Goal: Information Seeking & Learning: Learn about a topic

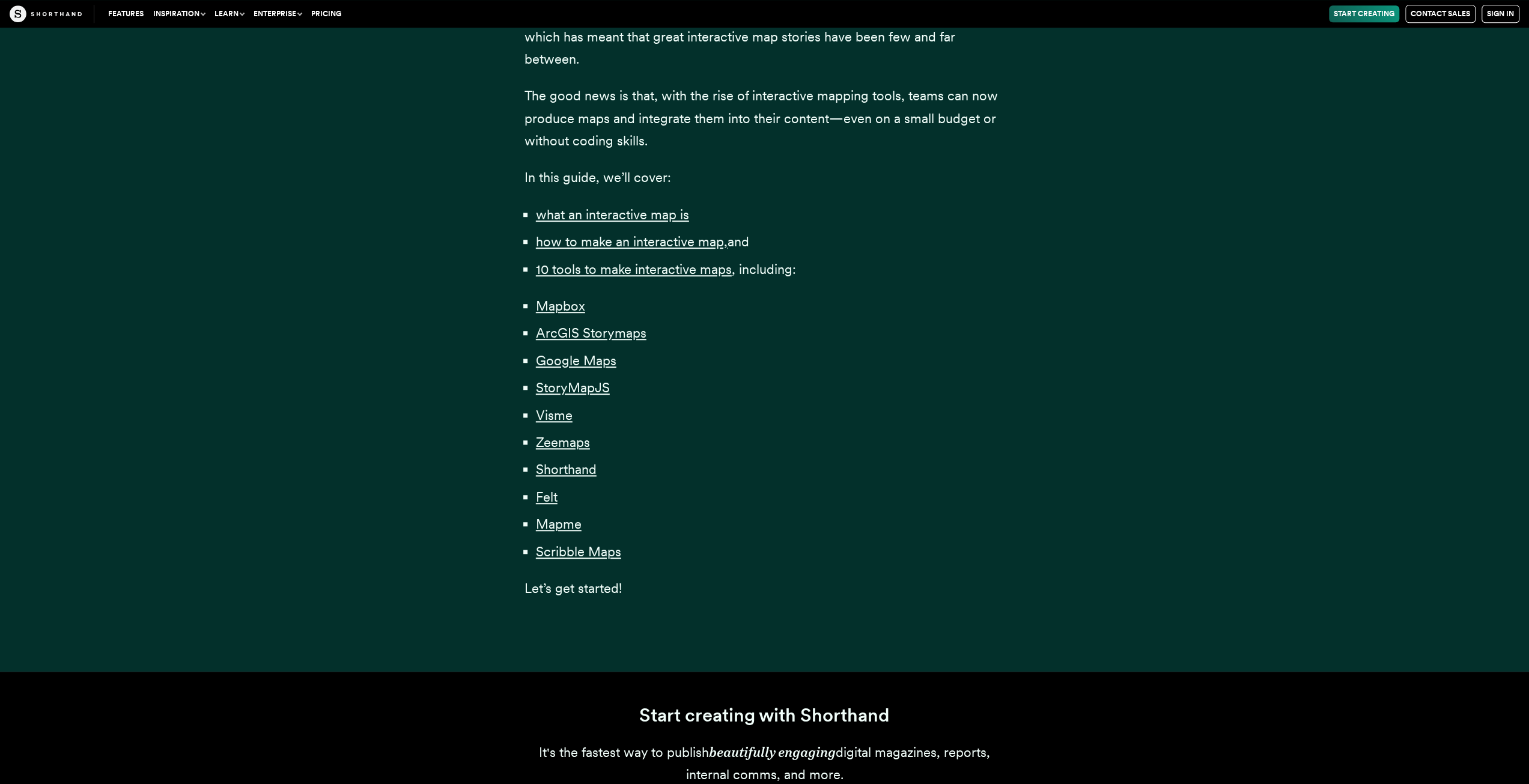
scroll to position [841, 0]
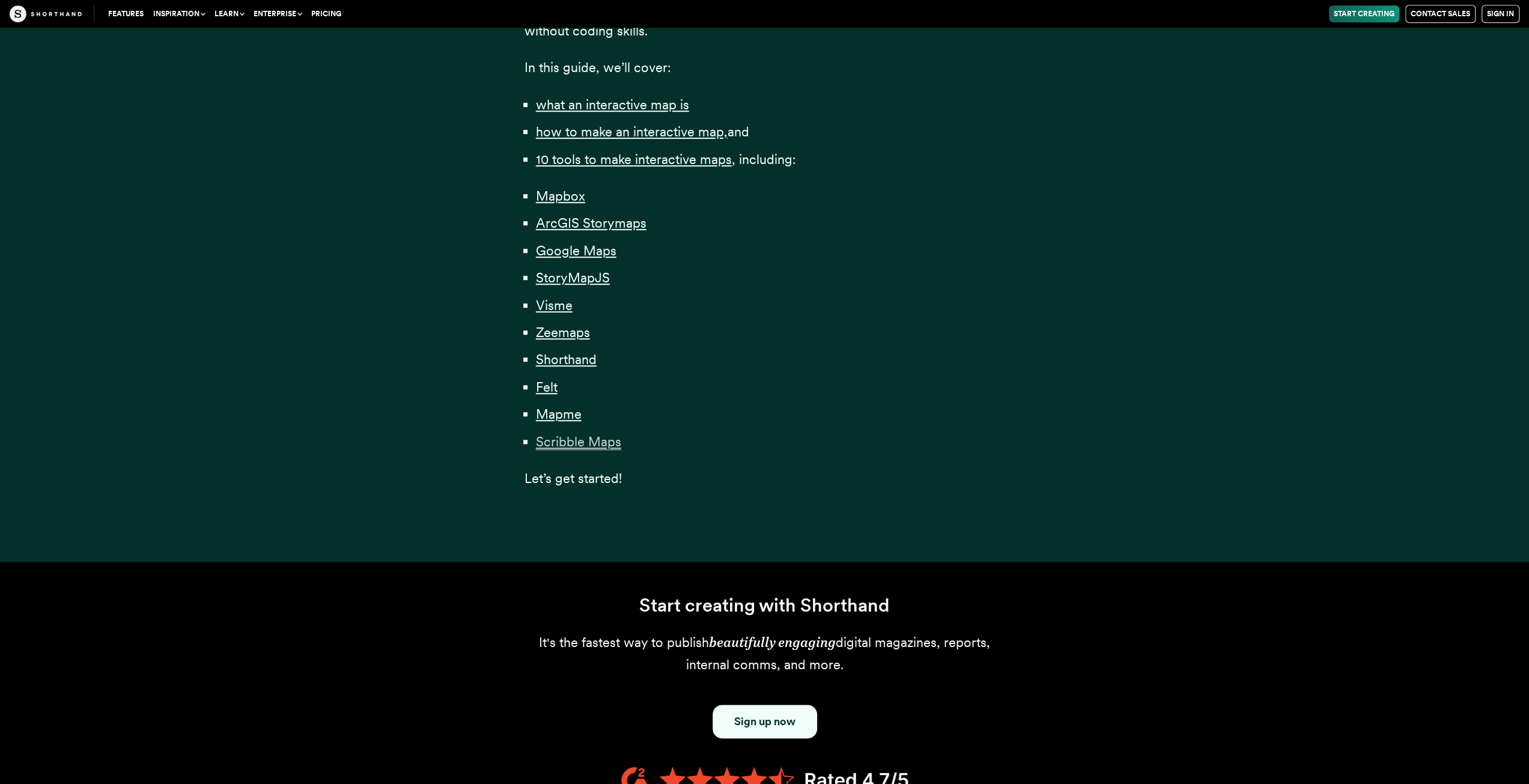
click at [585, 443] on span "Scribble Maps" at bounding box center [579, 442] width 85 height 16
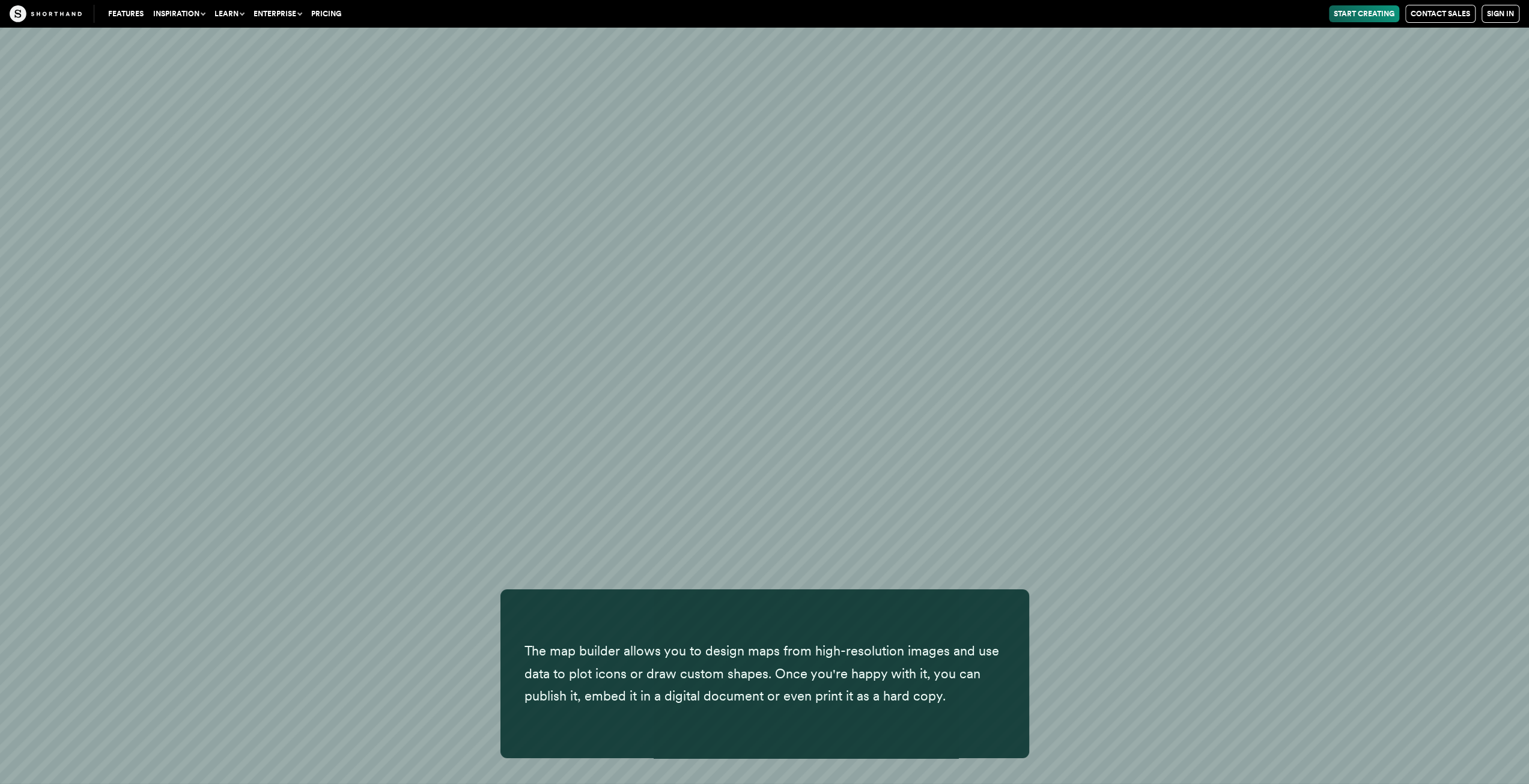
scroll to position [36698, 0]
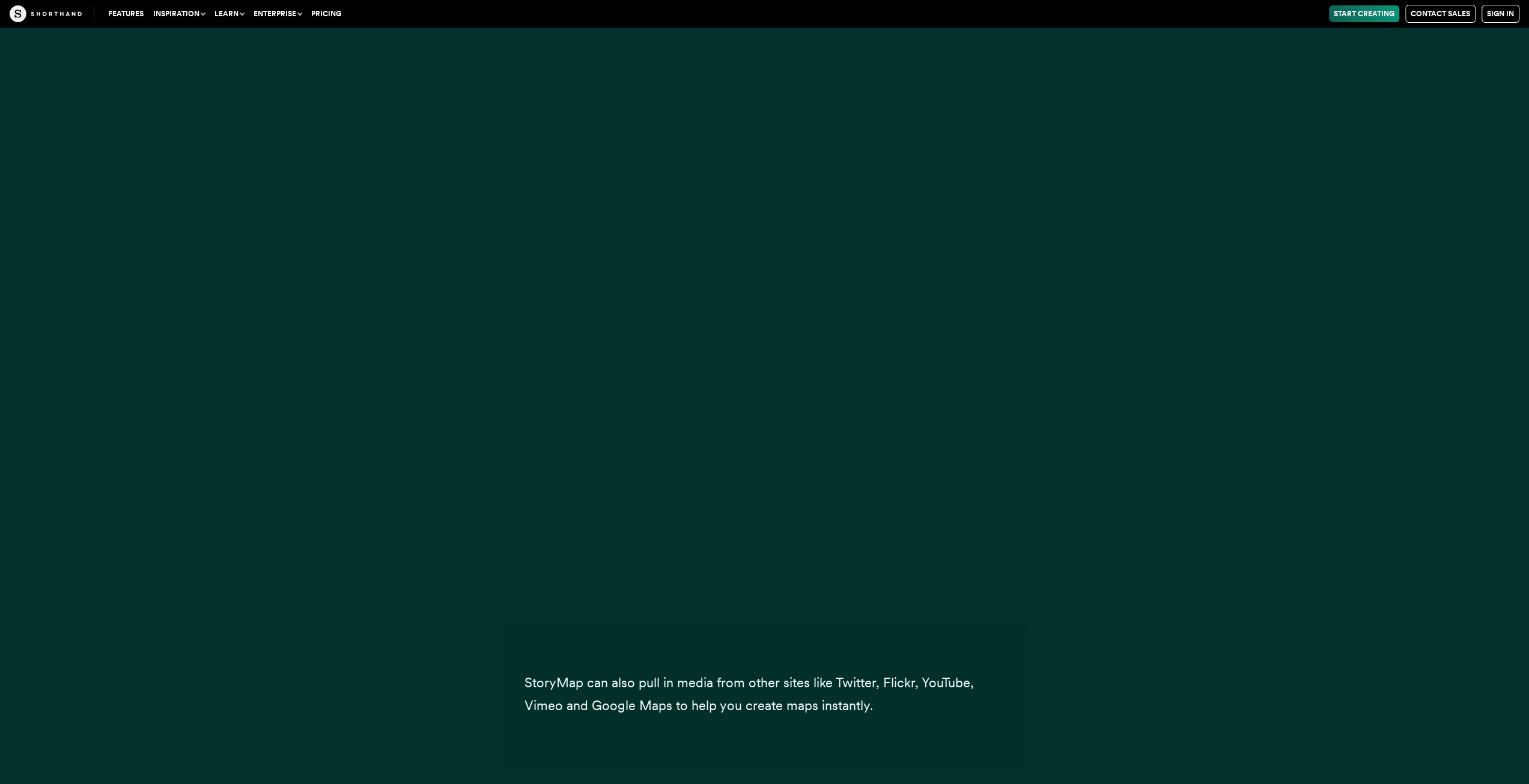
scroll to position [841, 0]
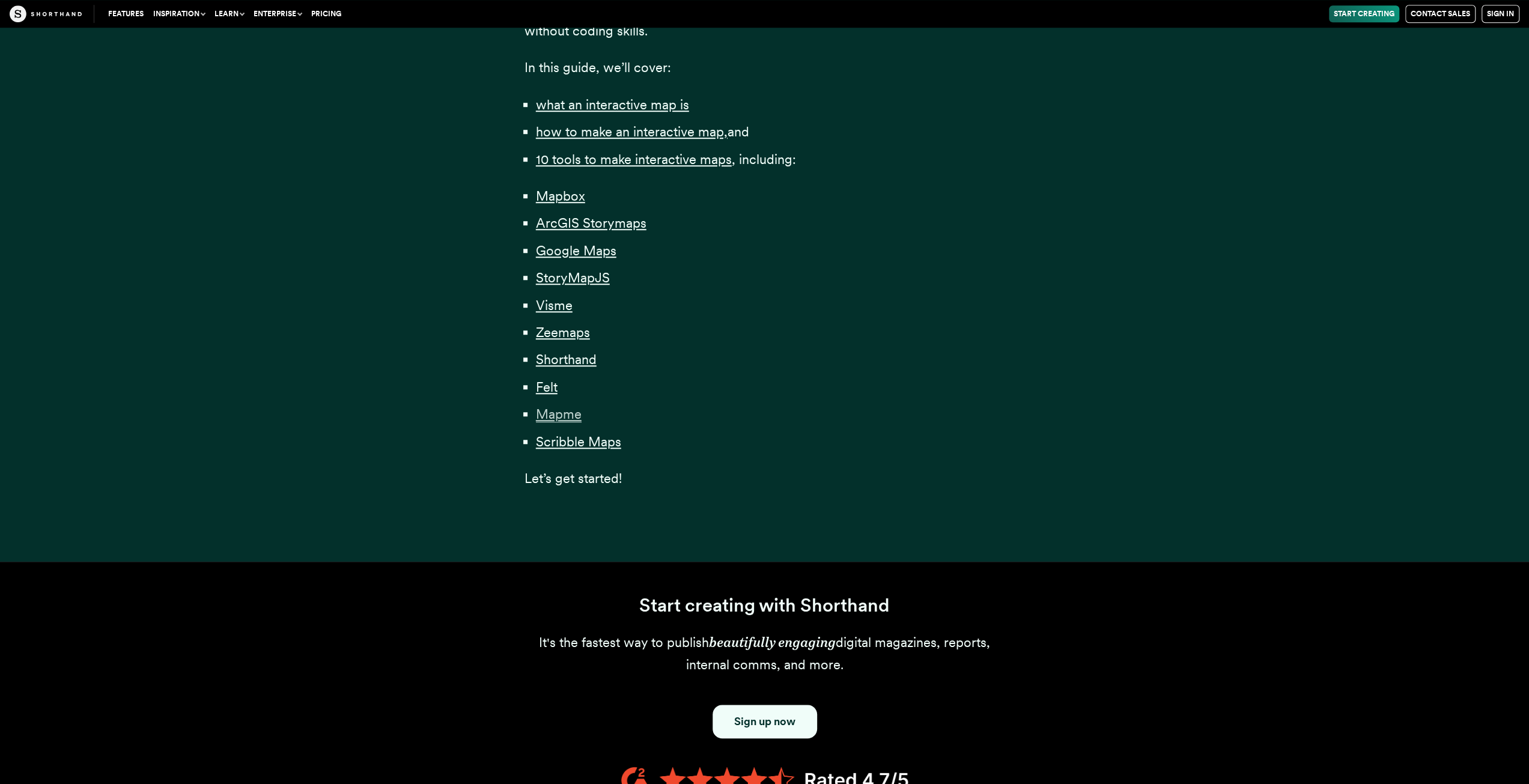
click at [558, 414] on span "Mapme" at bounding box center [559, 414] width 46 height 16
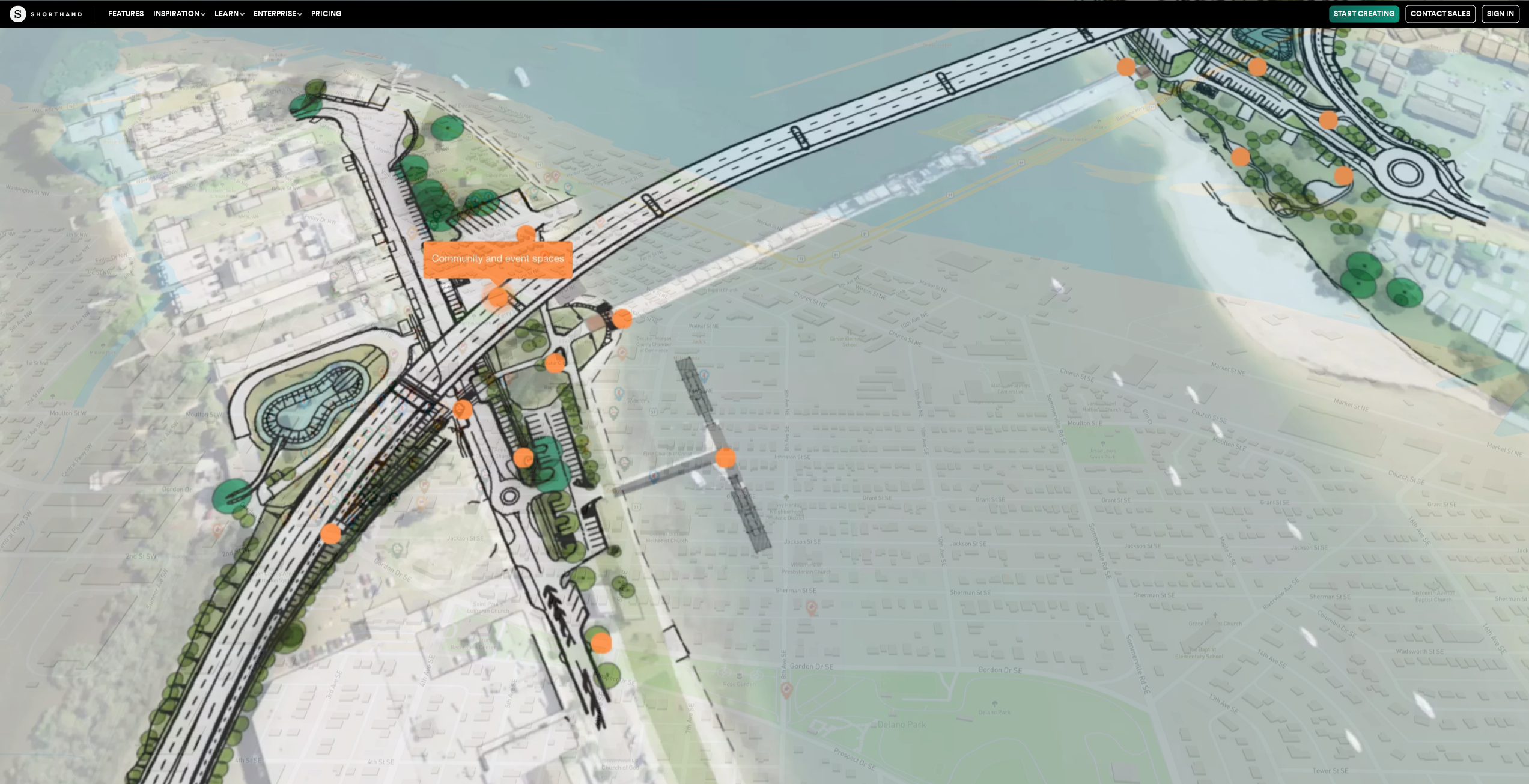
scroll to position [34251, 0]
click at [548, 365] on img at bounding box center [764, 392] width 1529 height 784
click at [552, 360] on img at bounding box center [764, 392] width 1529 height 784
click at [619, 315] on img at bounding box center [764, 392] width 1529 height 784
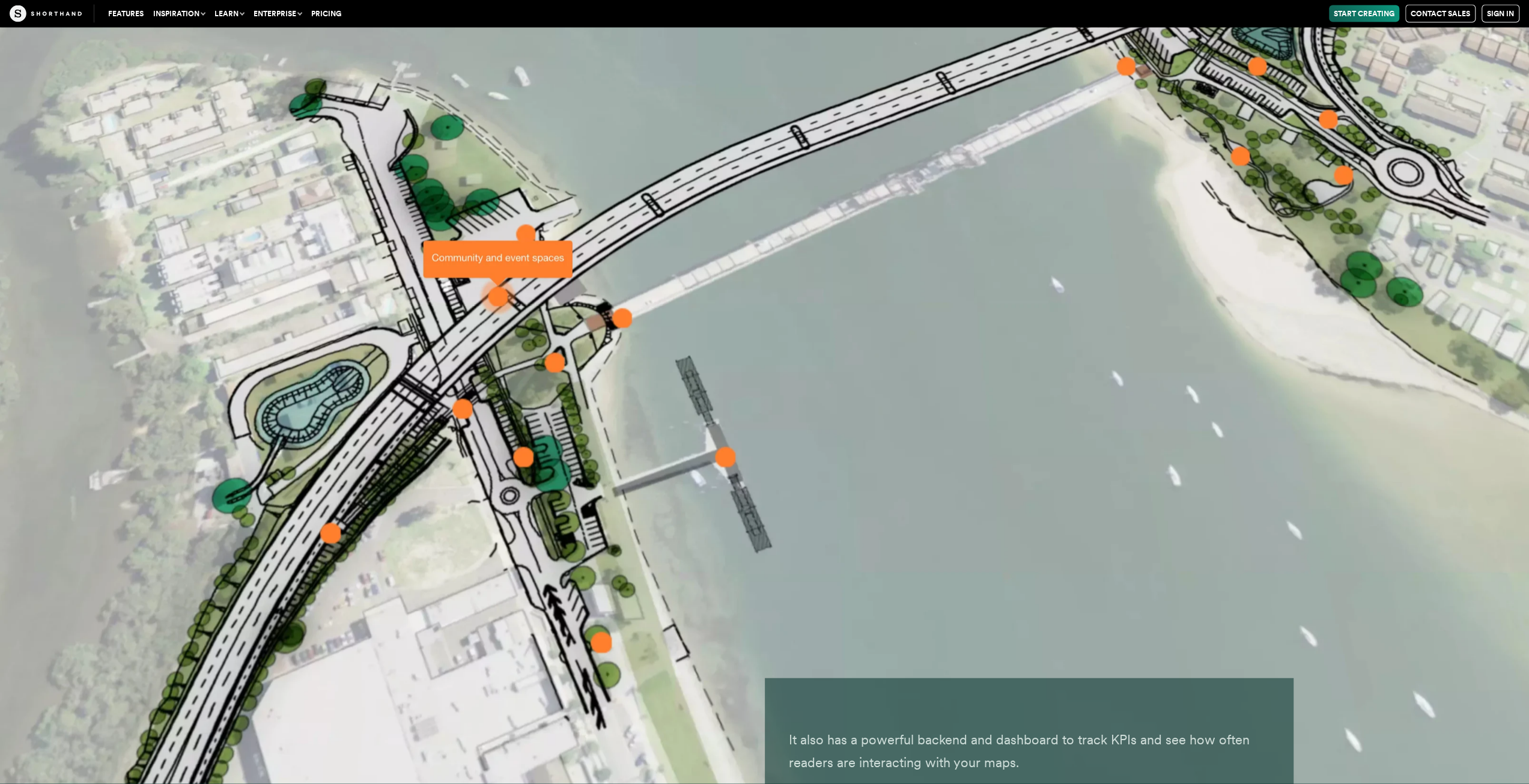
click at [1203, 729] on p "It also has a powerful backend and dashboard to track KPIs and see how often re…" at bounding box center [1029, 751] width 481 height 45
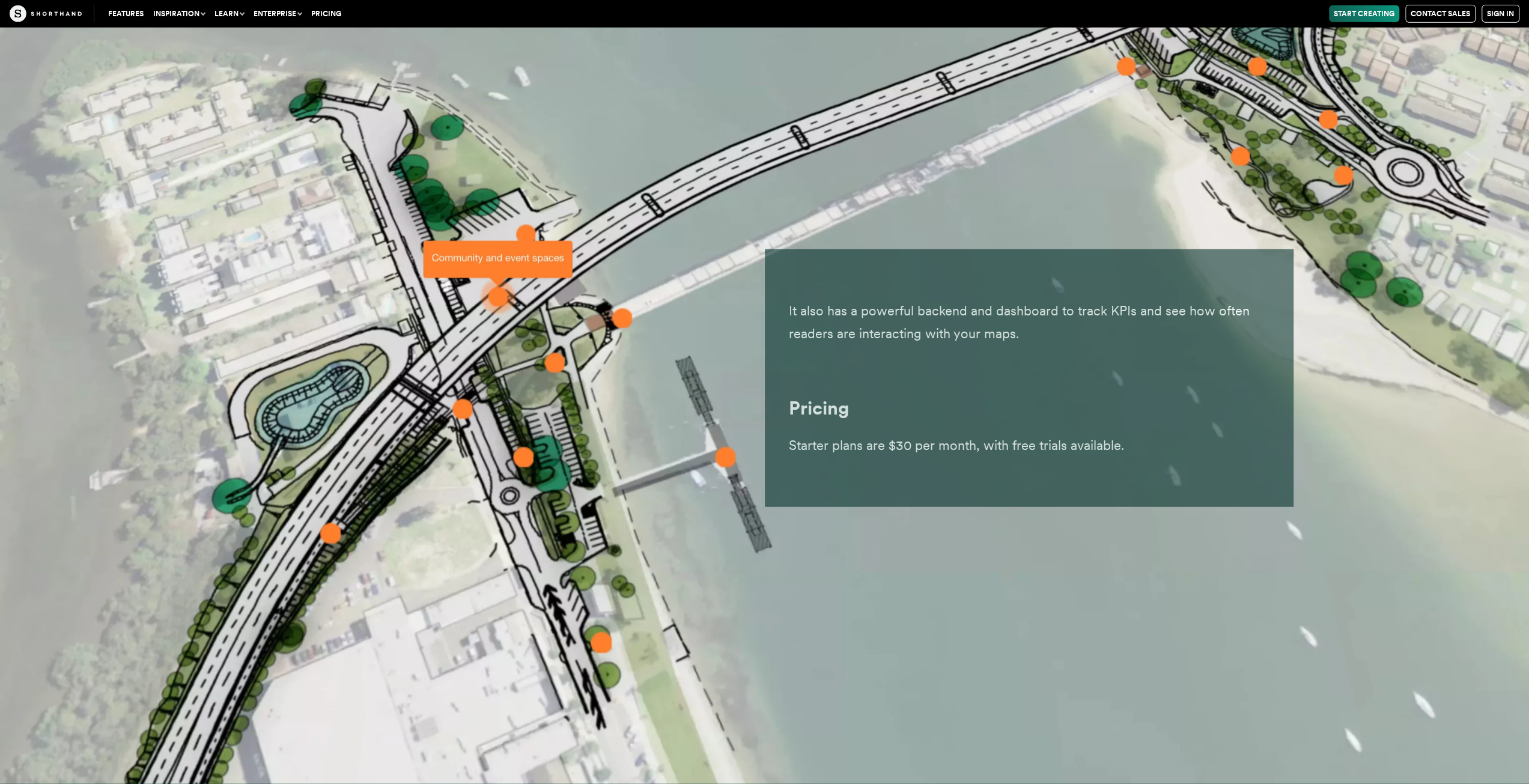
scroll to position [35453, 0]
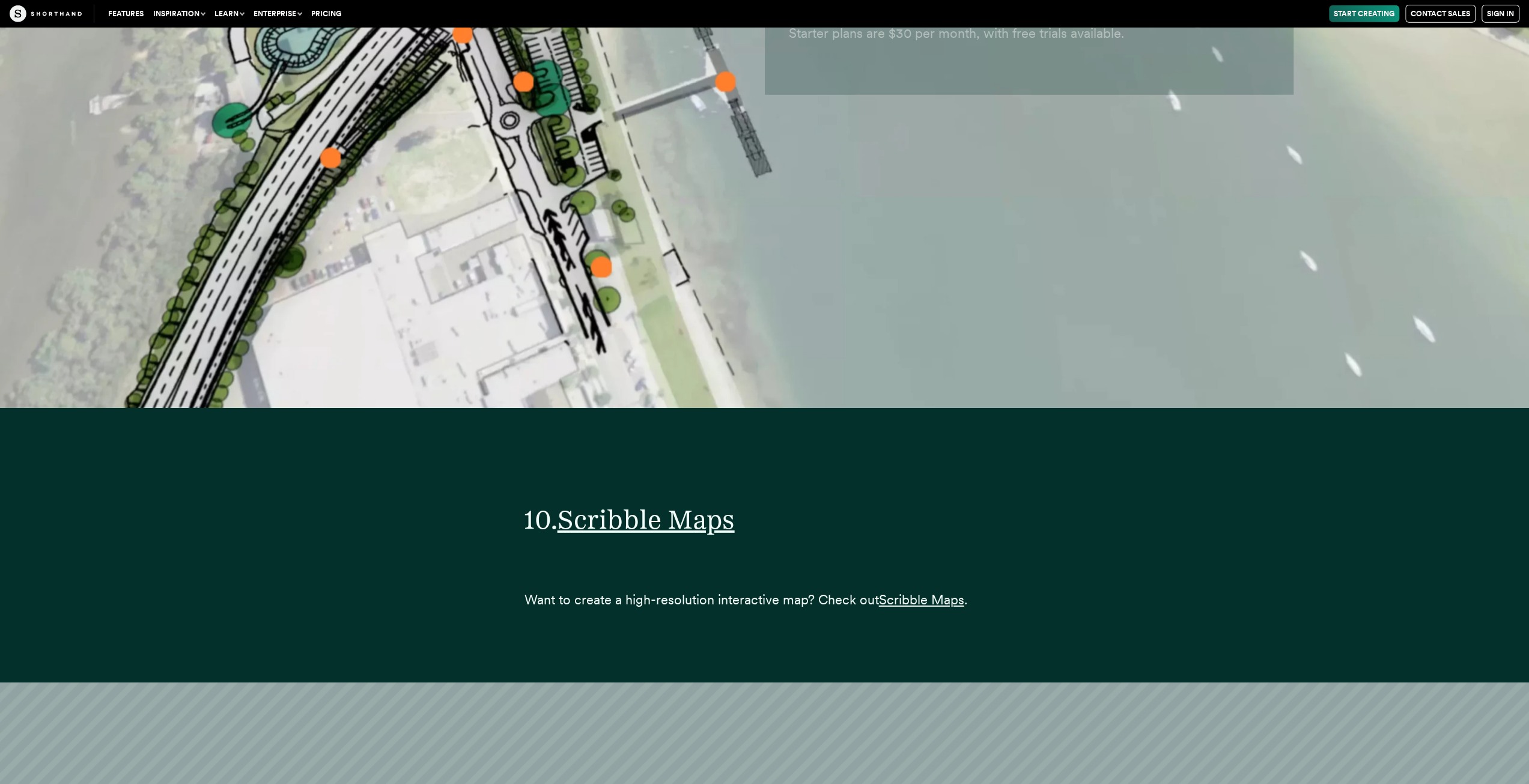
click at [1373, 13] on link "Start Creating" at bounding box center [1364, 14] width 70 height 17
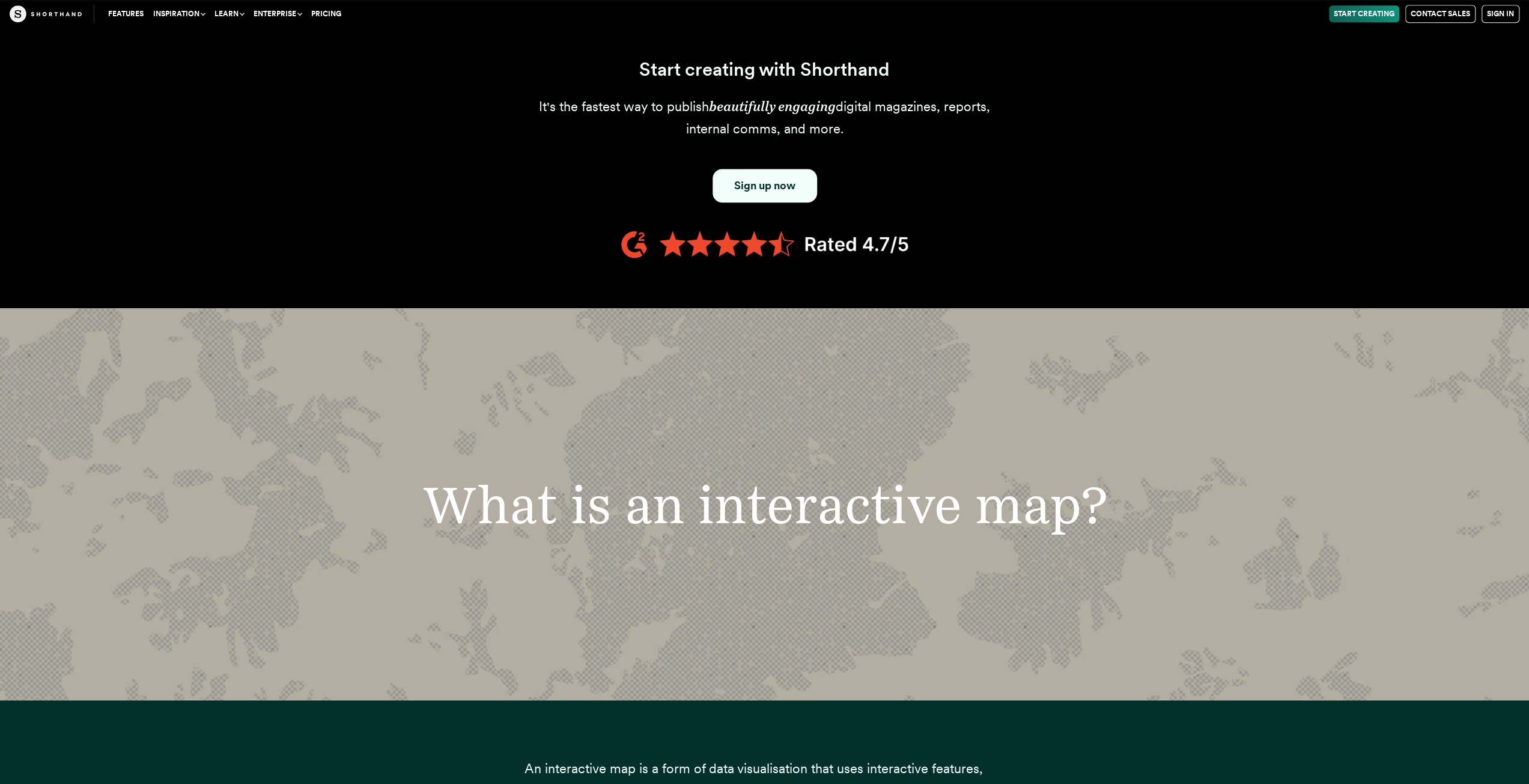
scroll to position [841, 0]
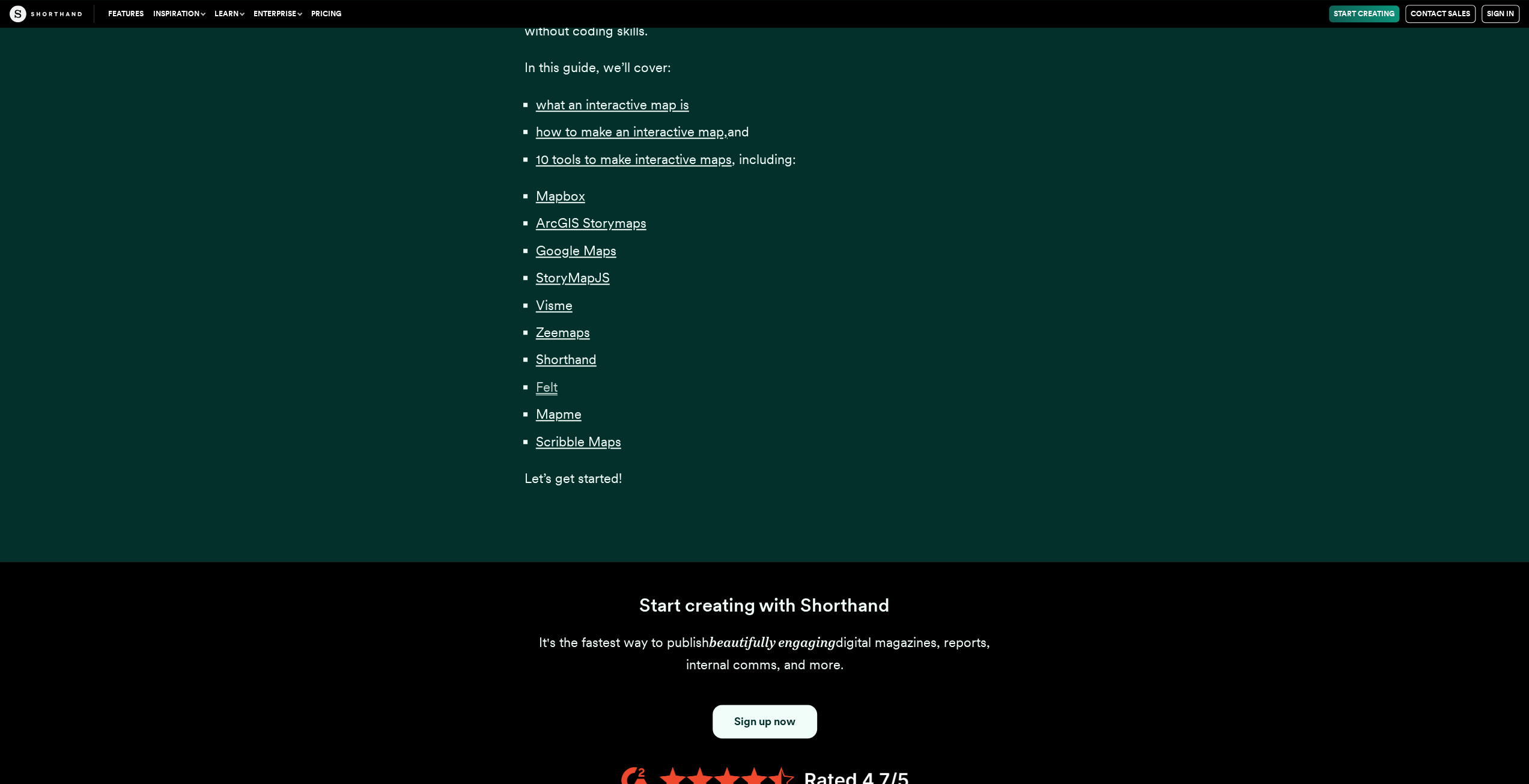
click at [550, 386] on span "Felt" at bounding box center [547, 387] width 22 height 16
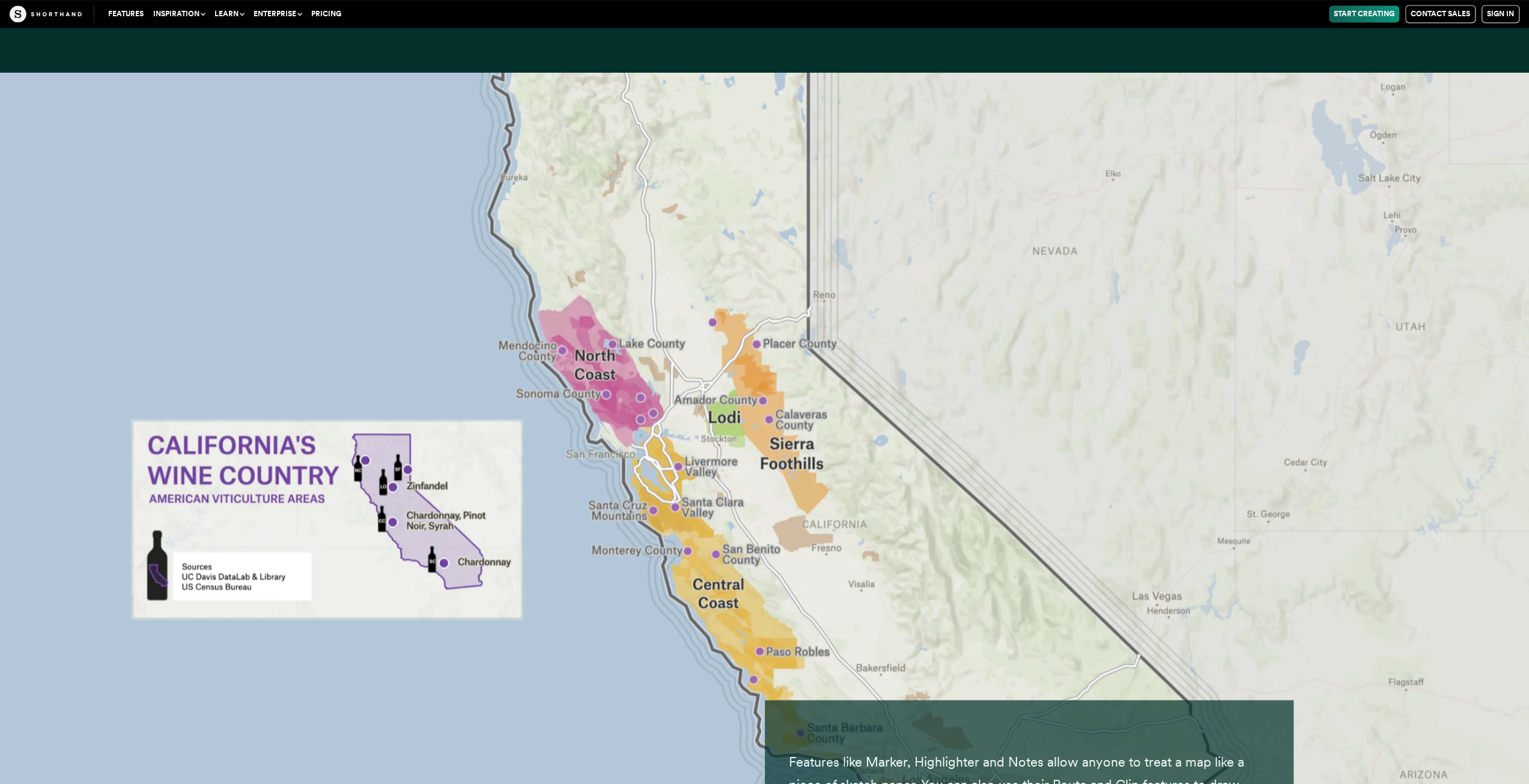
scroll to position [29459, 0]
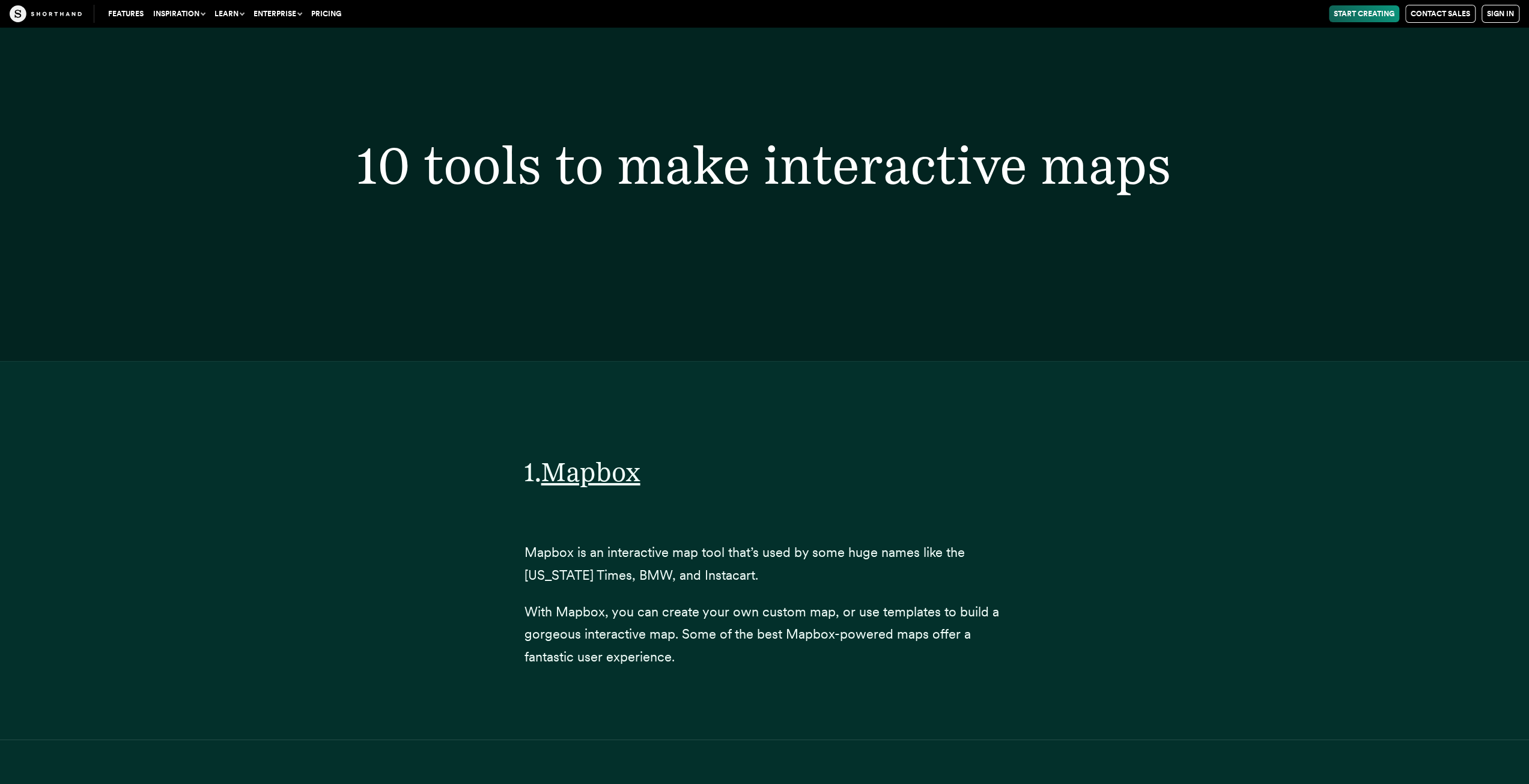
scroll to position [841, 0]
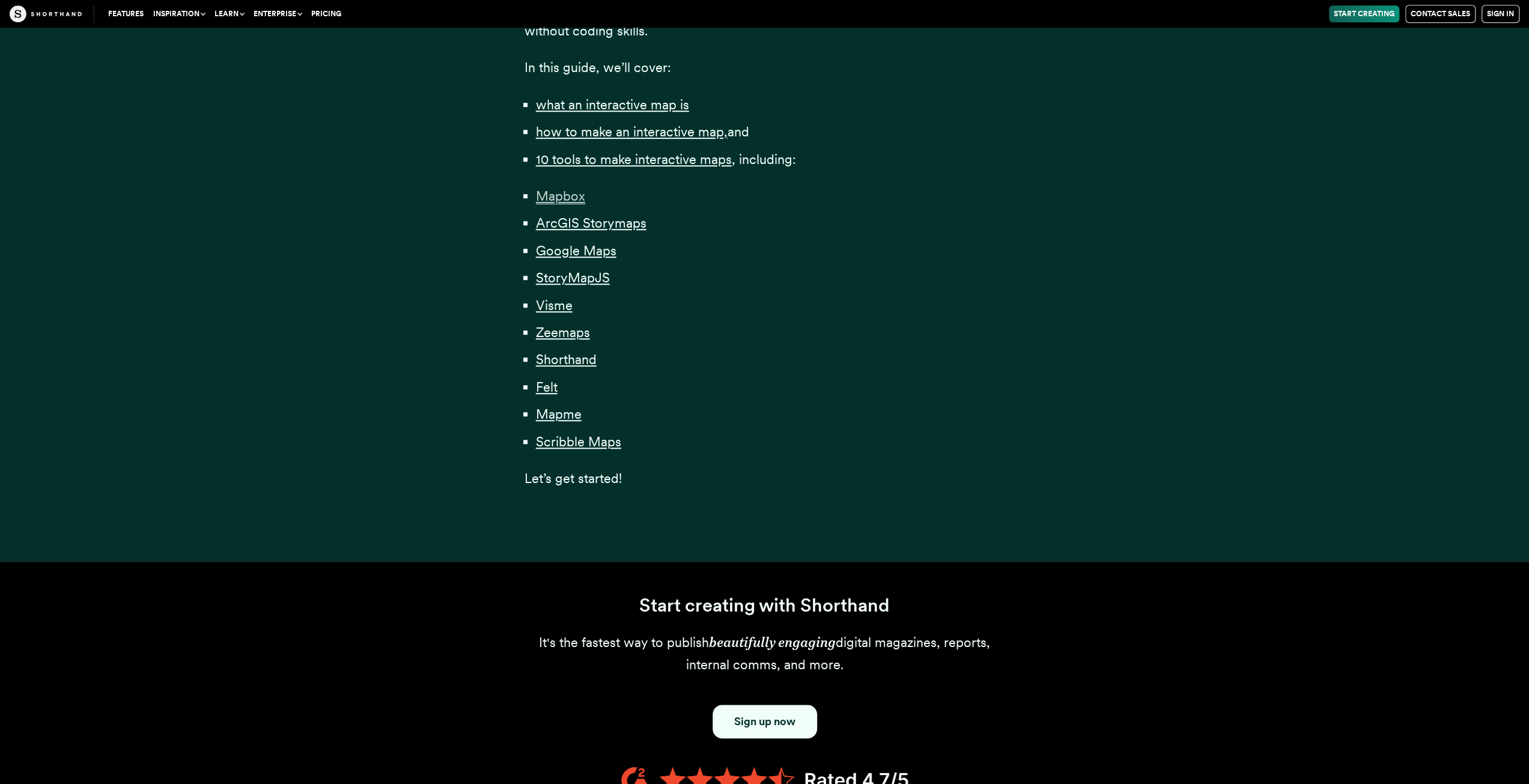
click at [557, 192] on span "Mapbox" at bounding box center [561, 196] width 49 height 16
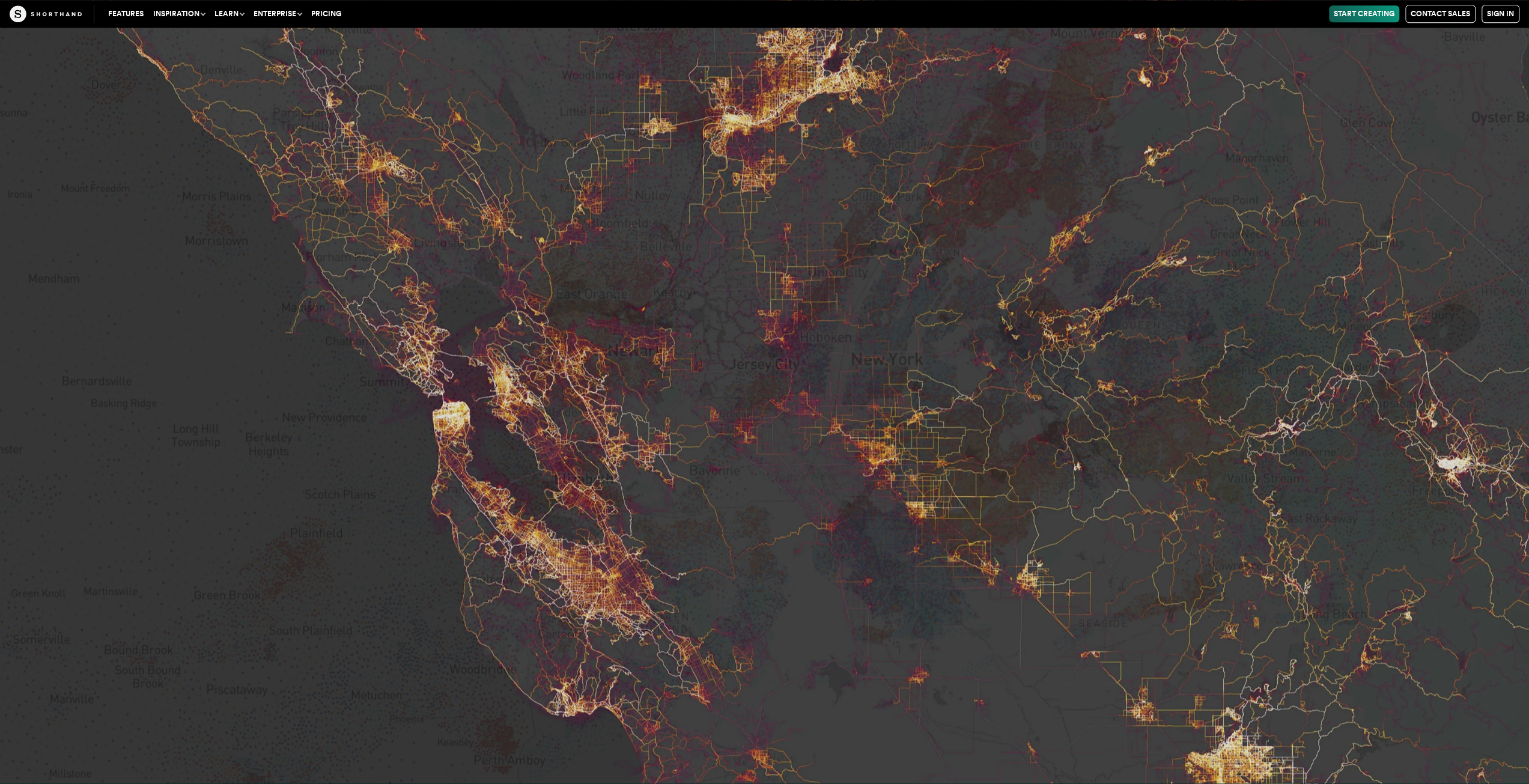
scroll to position [6293, 0]
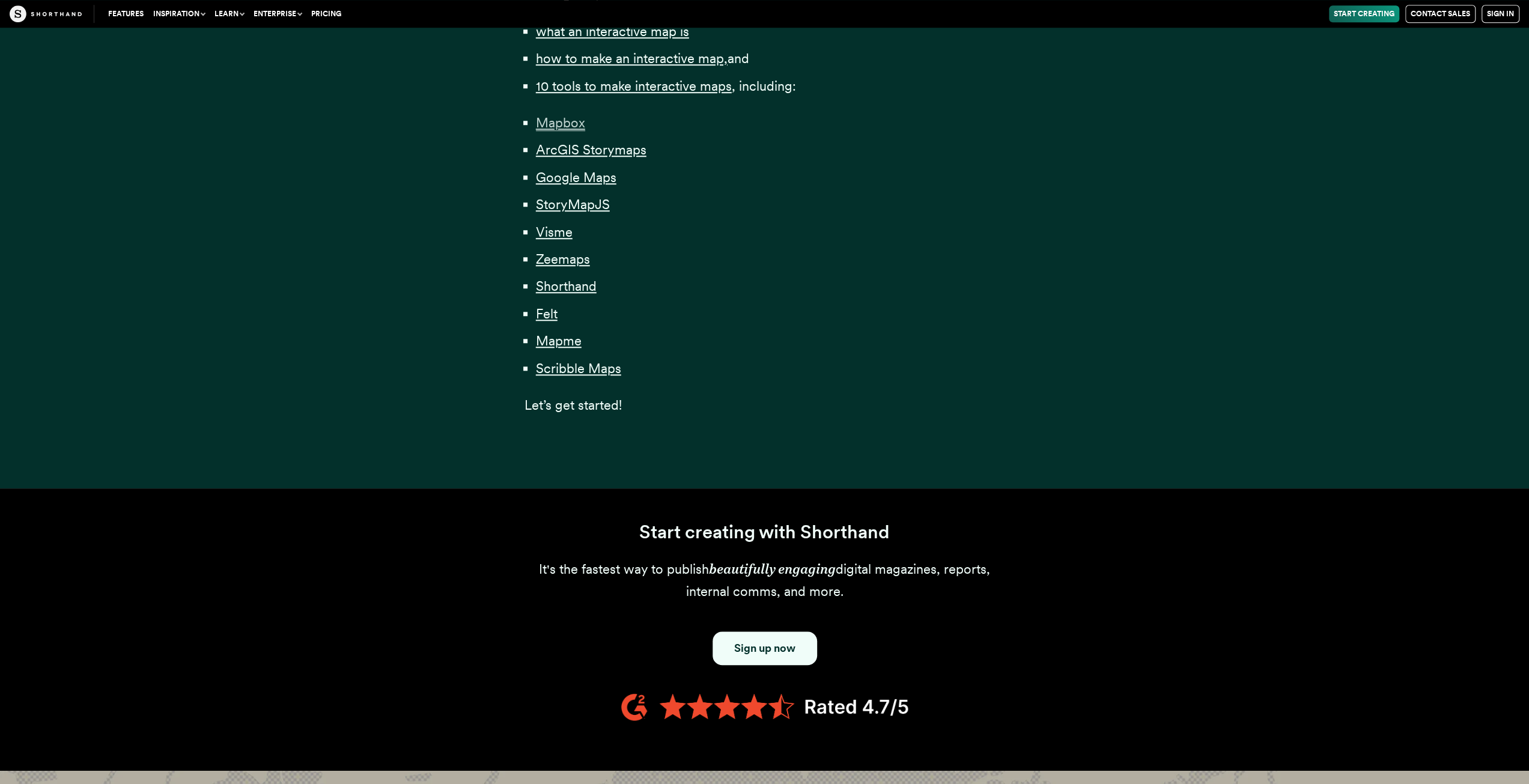
scroll to position [841, 0]
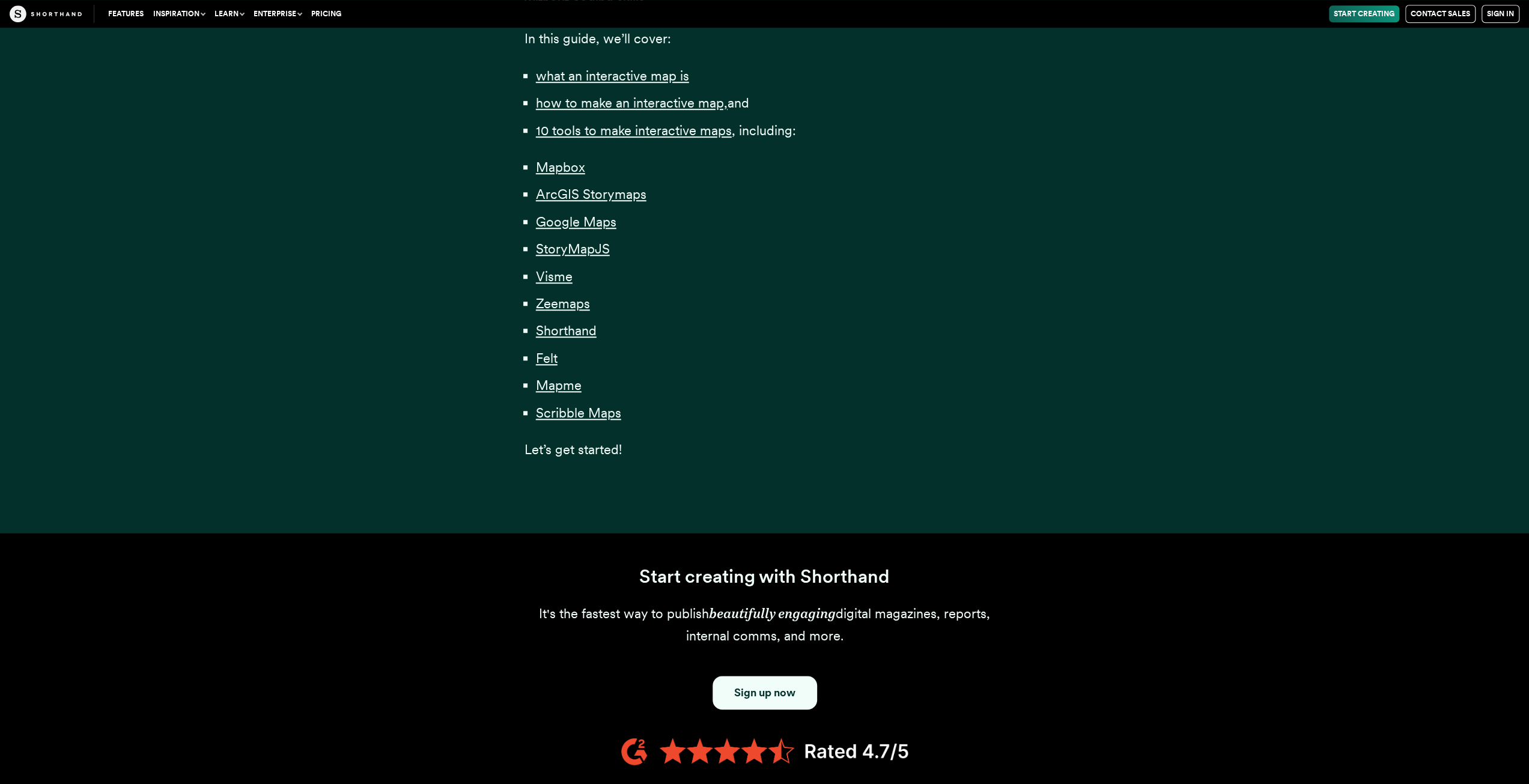
scroll to position [781, 0]
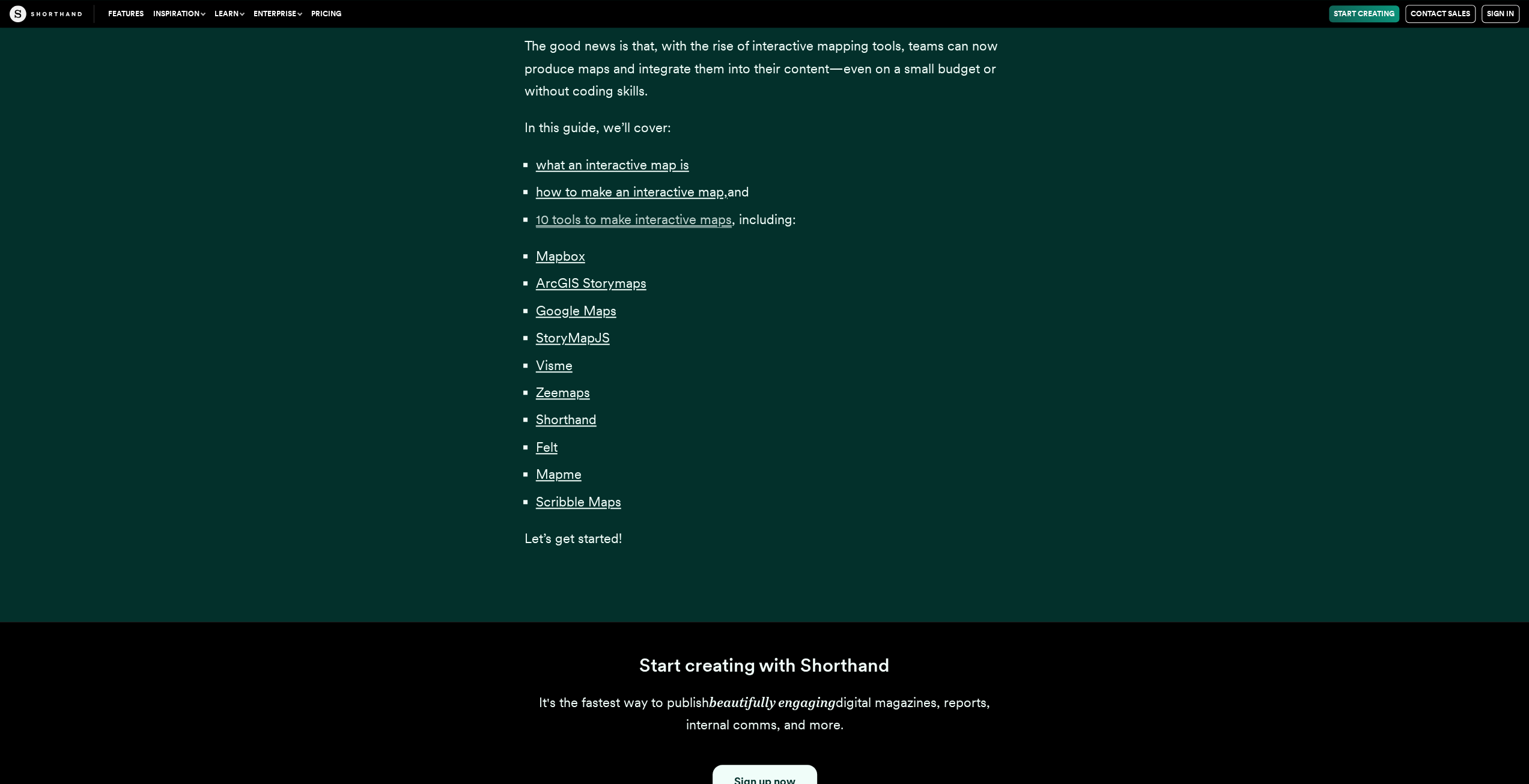
click at [723, 219] on span "10 tools to make interactive maps" at bounding box center [634, 219] width 196 height 16
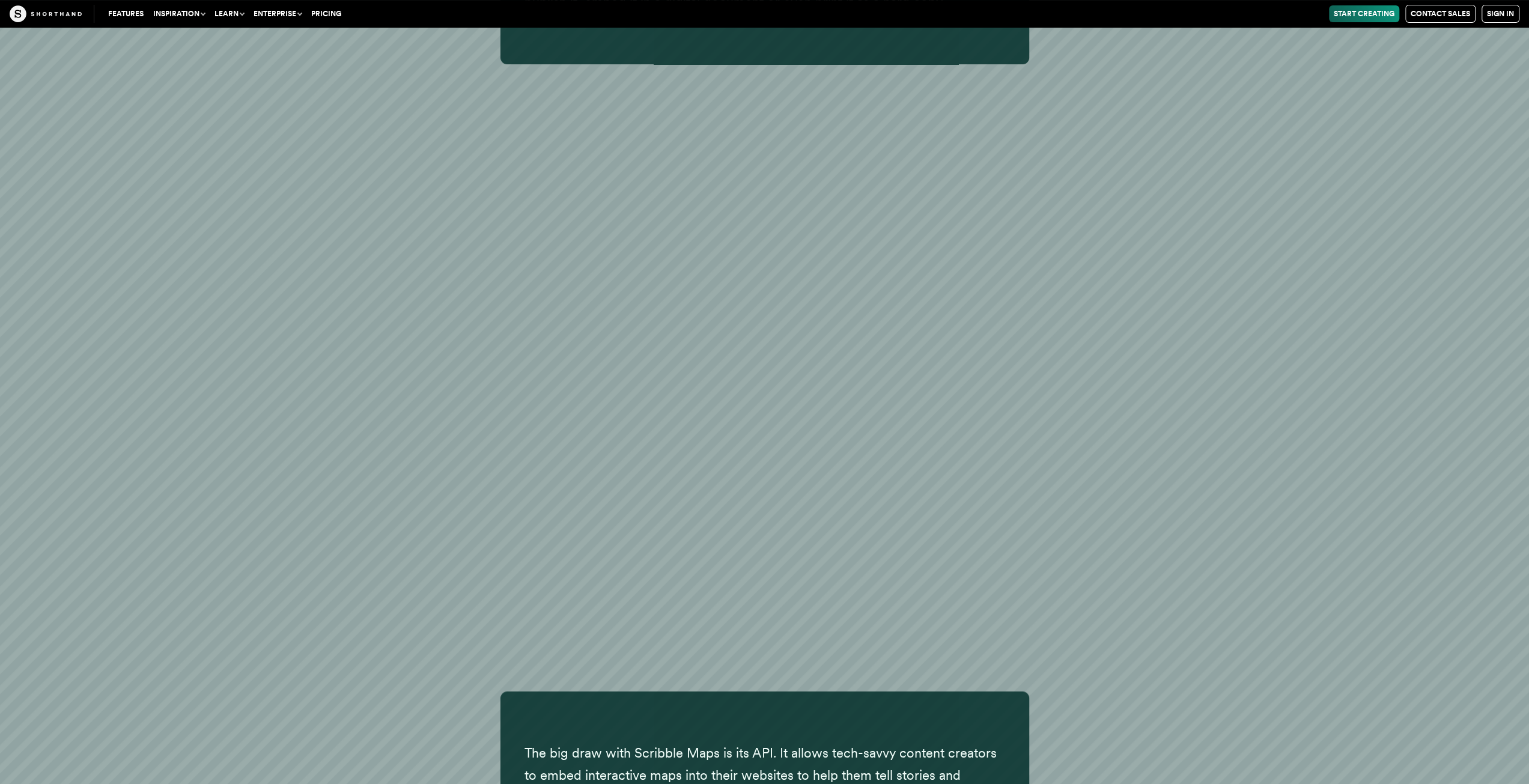
scroll to position [37444, 0]
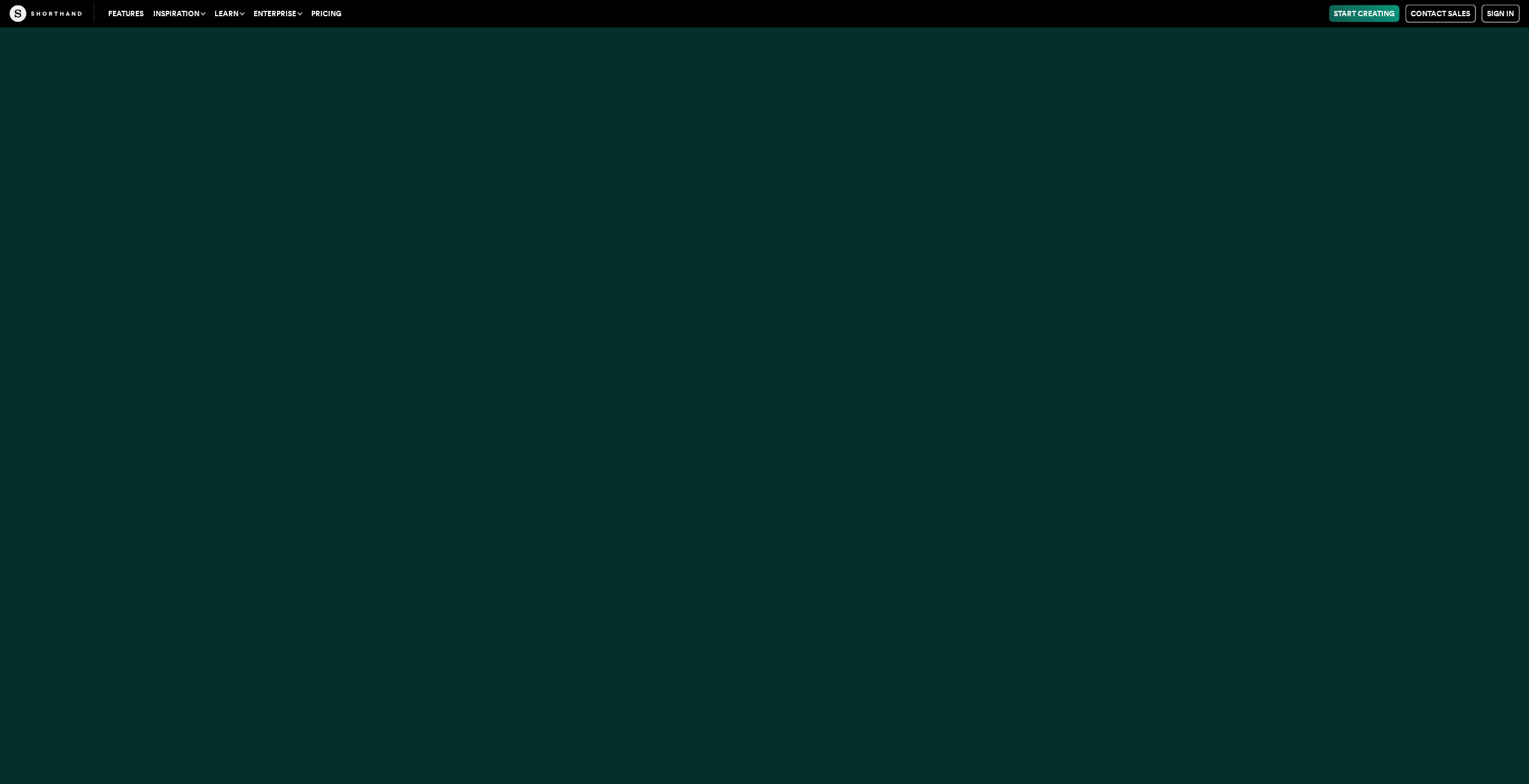
scroll to position [781, 0]
